Goal: Register for event/course

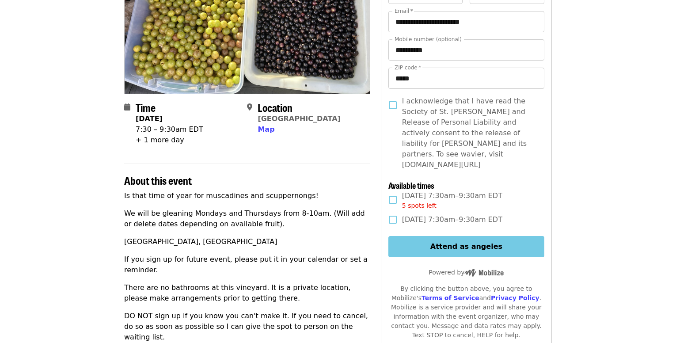
scroll to position [133, 0]
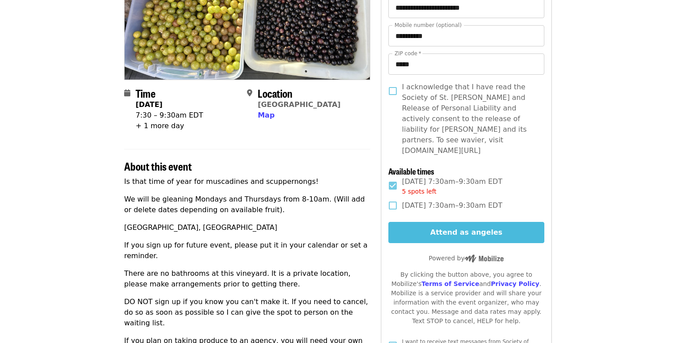
click at [413, 222] on button "Attend as angeles" at bounding box center [467, 232] width 156 height 21
click at [460, 222] on button "Attend as angeles" at bounding box center [467, 232] width 156 height 21
click at [467, 222] on button "Attend as angeles" at bounding box center [467, 232] width 156 height 21
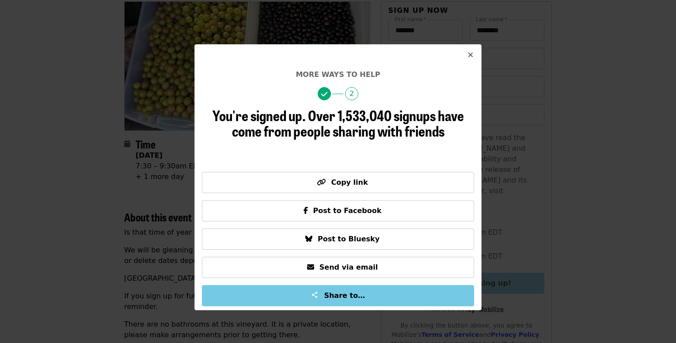
scroll to position [0, 0]
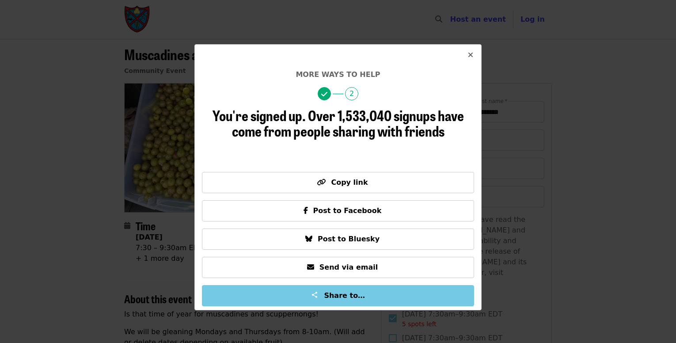
click at [471, 54] on icon "times icon" at bounding box center [470, 55] width 5 height 8
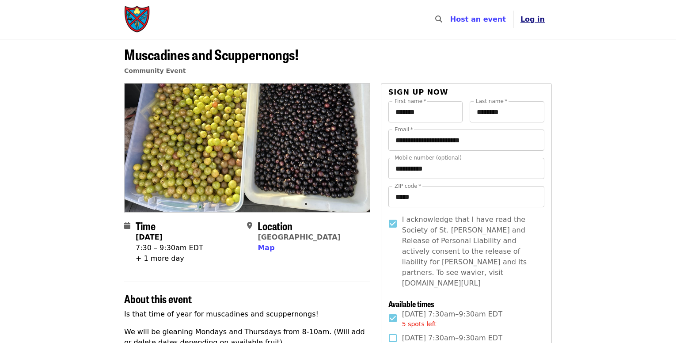
click at [534, 21] on span "Log in" at bounding box center [533, 19] width 24 height 8
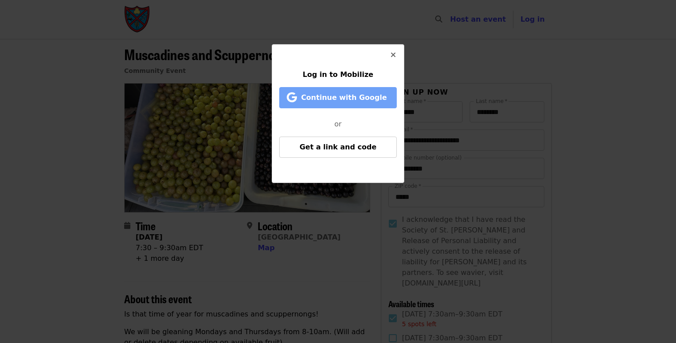
click at [354, 100] on span "Continue with Google" at bounding box center [344, 97] width 86 height 8
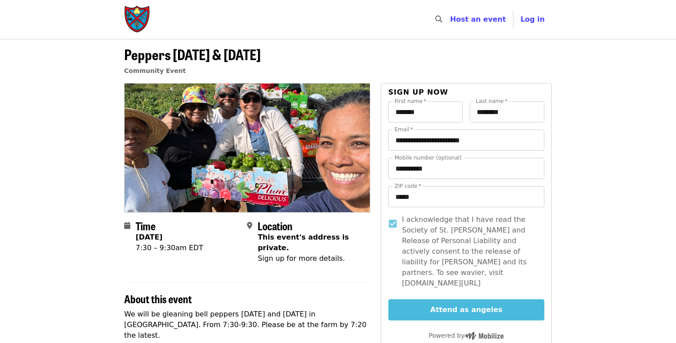
click at [440, 299] on button "Attend as angeles" at bounding box center [467, 309] width 156 height 21
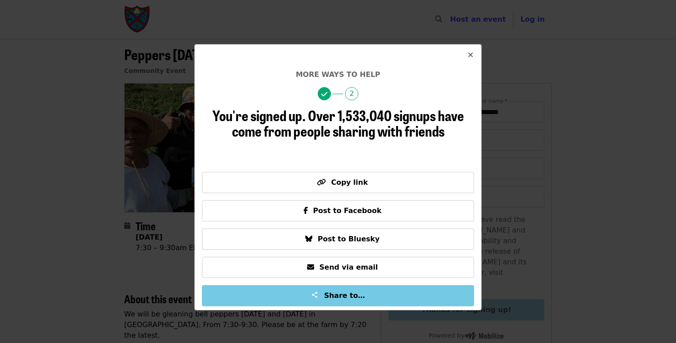
click at [469, 55] on icon "times icon" at bounding box center [470, 55] width 5 height 8
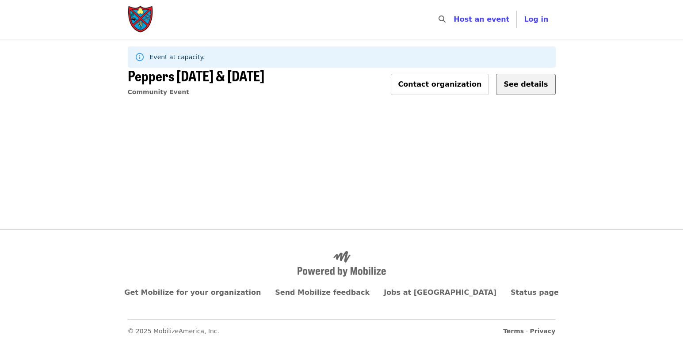
click at [517, 88] on span "See details" at bounding box center [526, 84] width 44 height 8
click at [458, 86] on span "Contact organization" at bounding box center [440, 84] width 84 height 8
